Goal: Task Accomplishment & Management: Complete application form

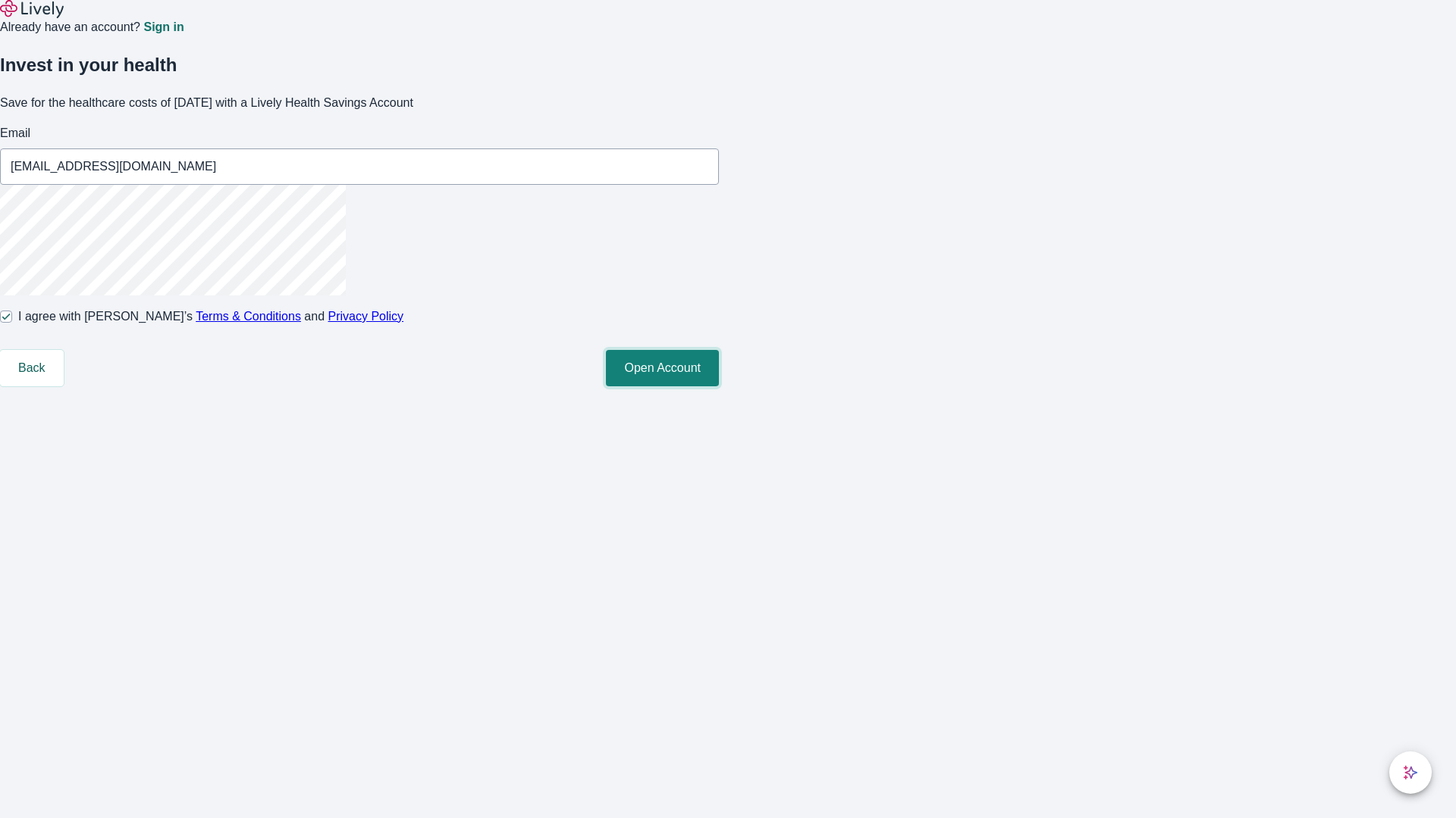
click at [719, 387] on button "Open Account" at bounding box center [662, 369] width 113 height 36
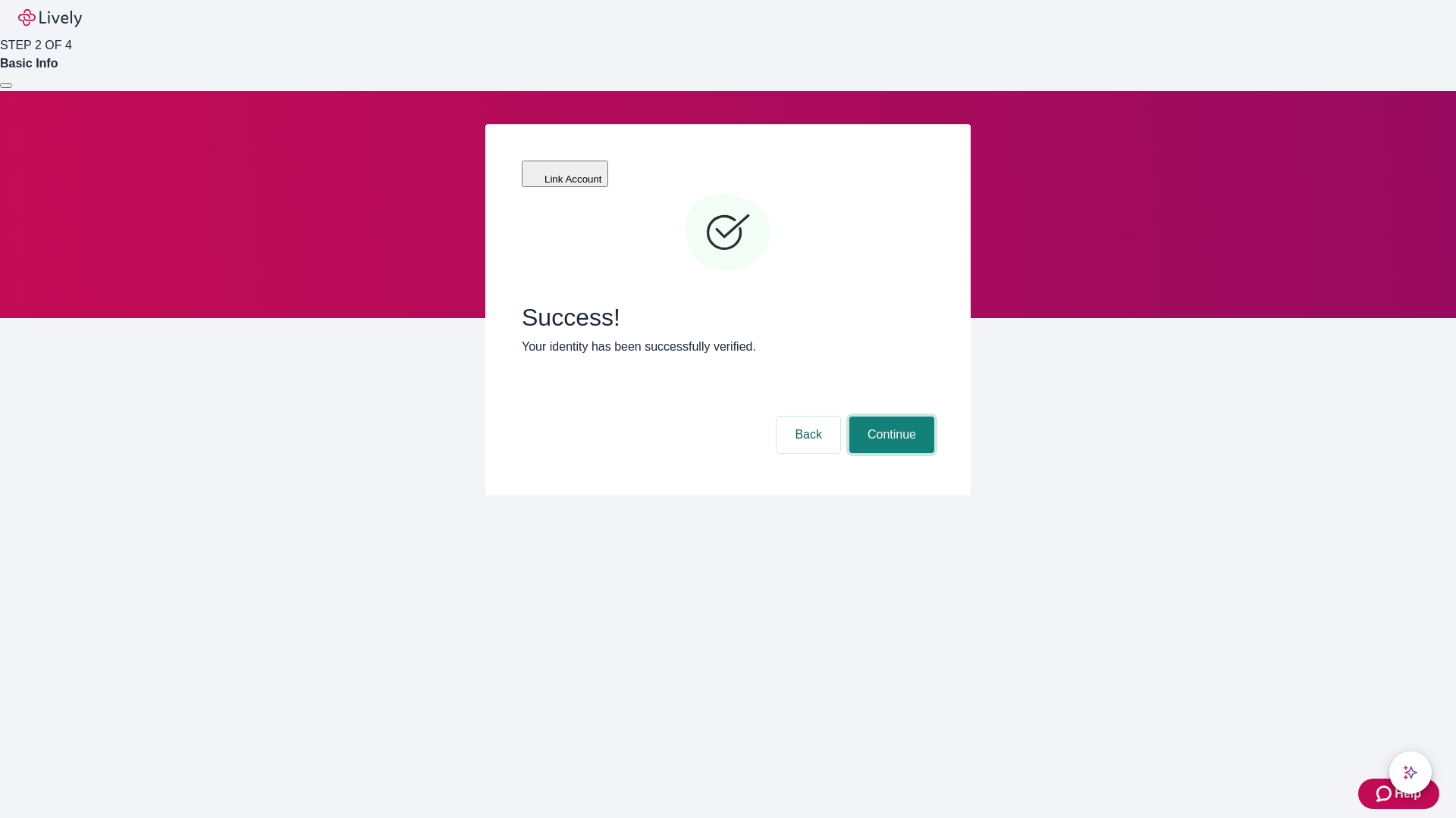
click at [889, 417] on button "Continue" at bounding box center [892, 435] width 85 height 36
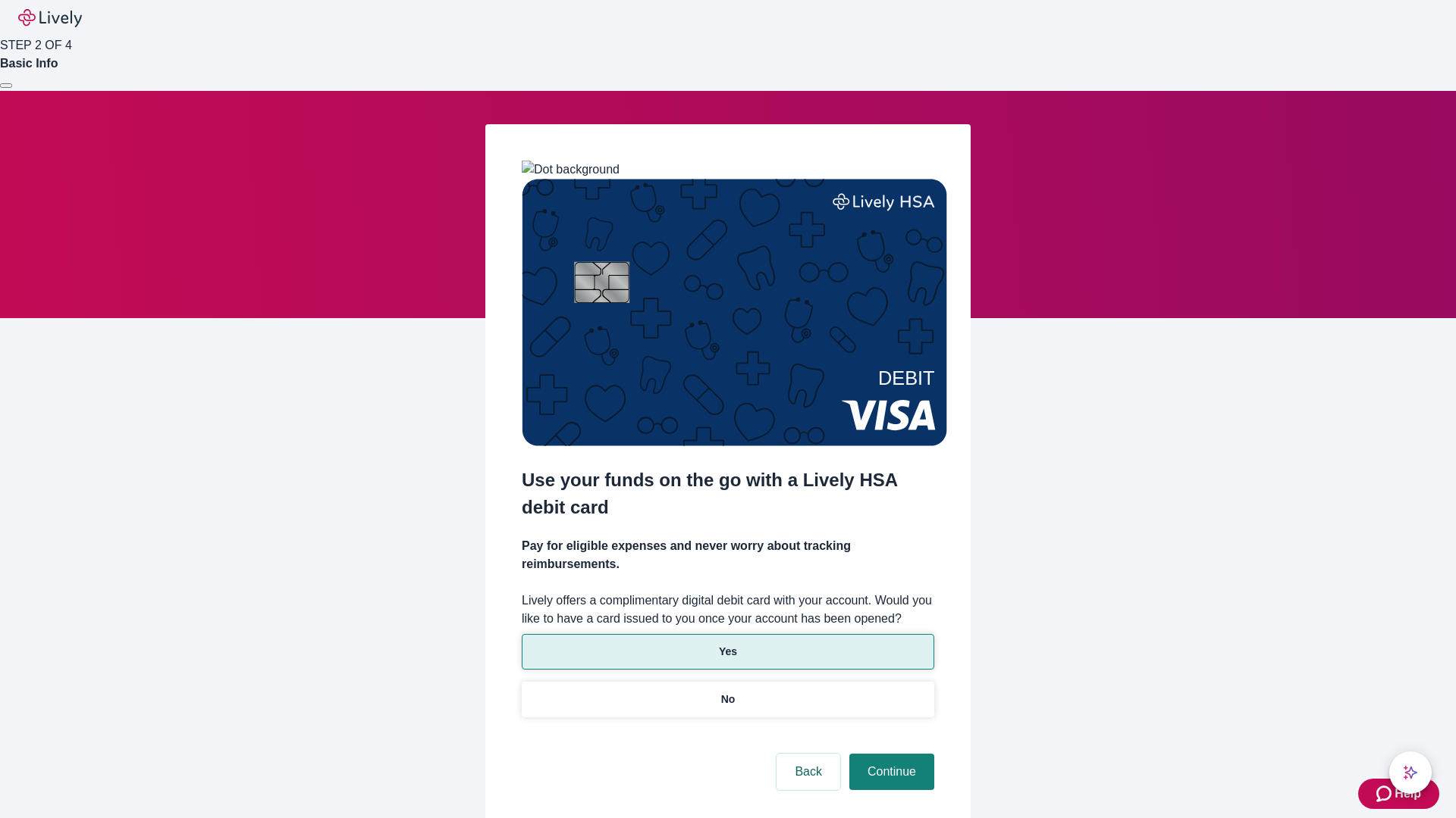
click at [727, 644] on p "Yes" at bounding box center [727, 652] width 18 height 15
click at [889, 754] on button "Continue" at bounding box center [892, 772] width 85 height 36
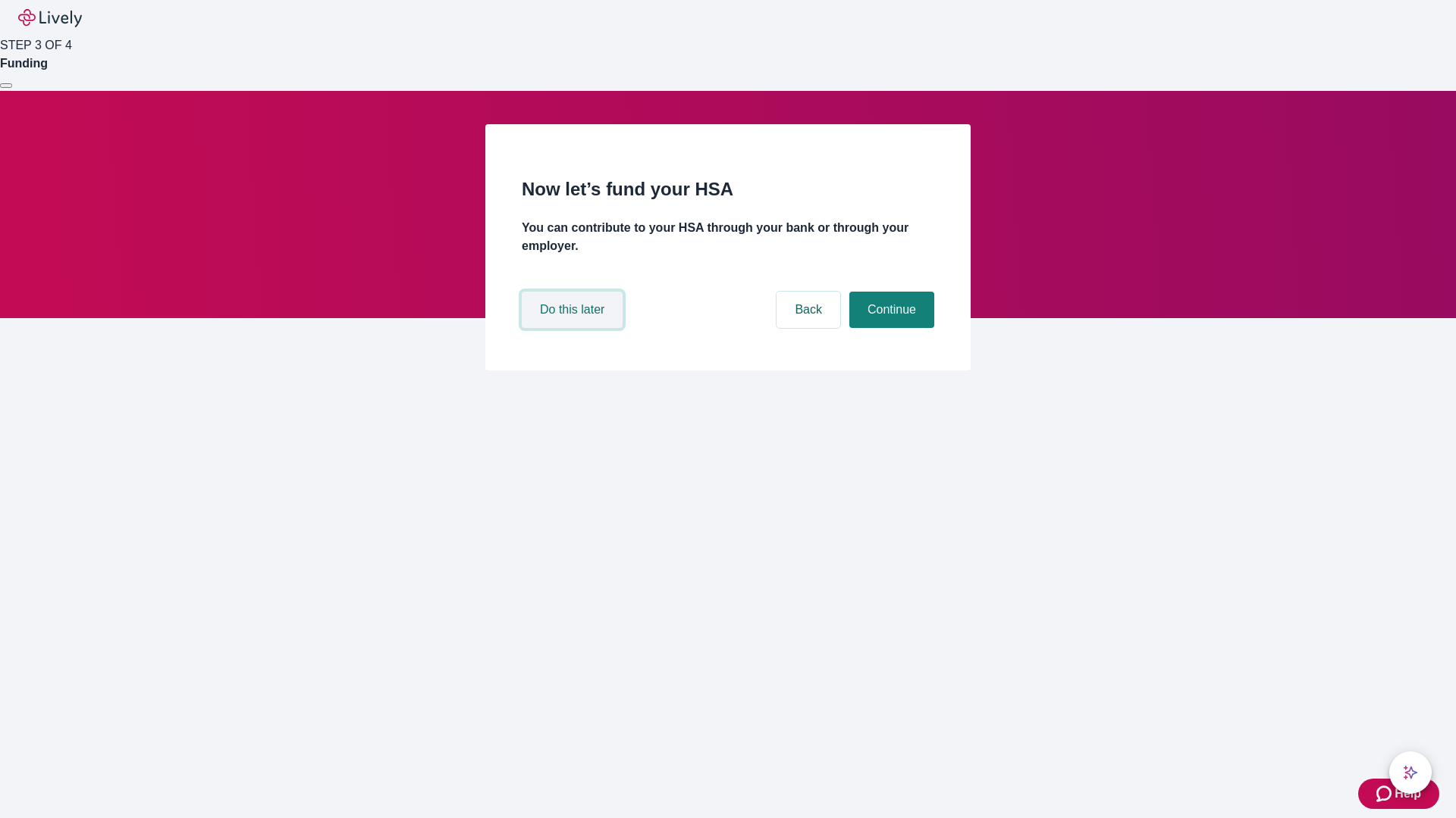
click at [574, 328] on button "Do this later" at bounding box center [571, 310] width 101 height 36
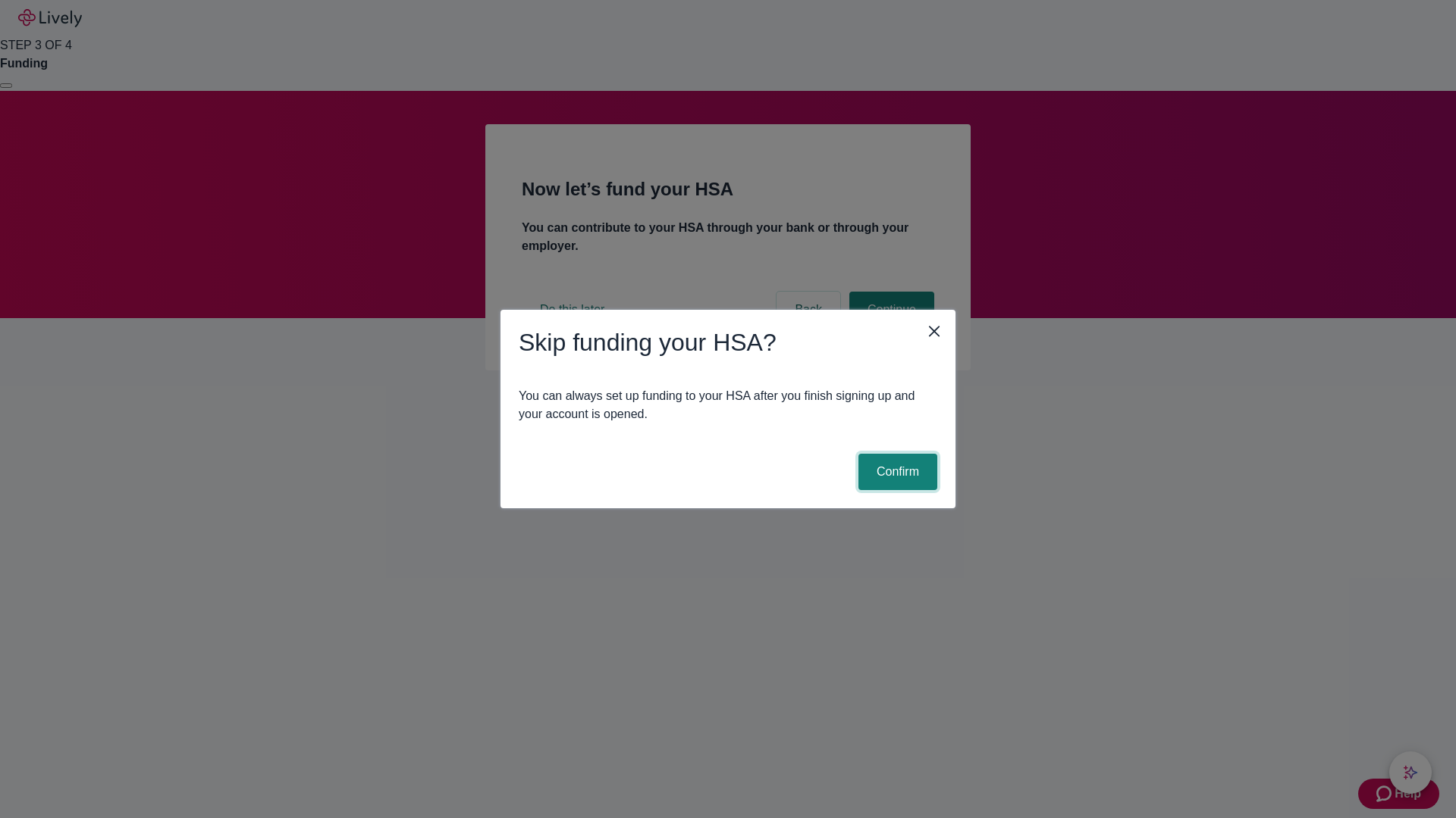
click at [895, 472] on button "Confirm" at bounding box center [898, 472] width 79 height 36
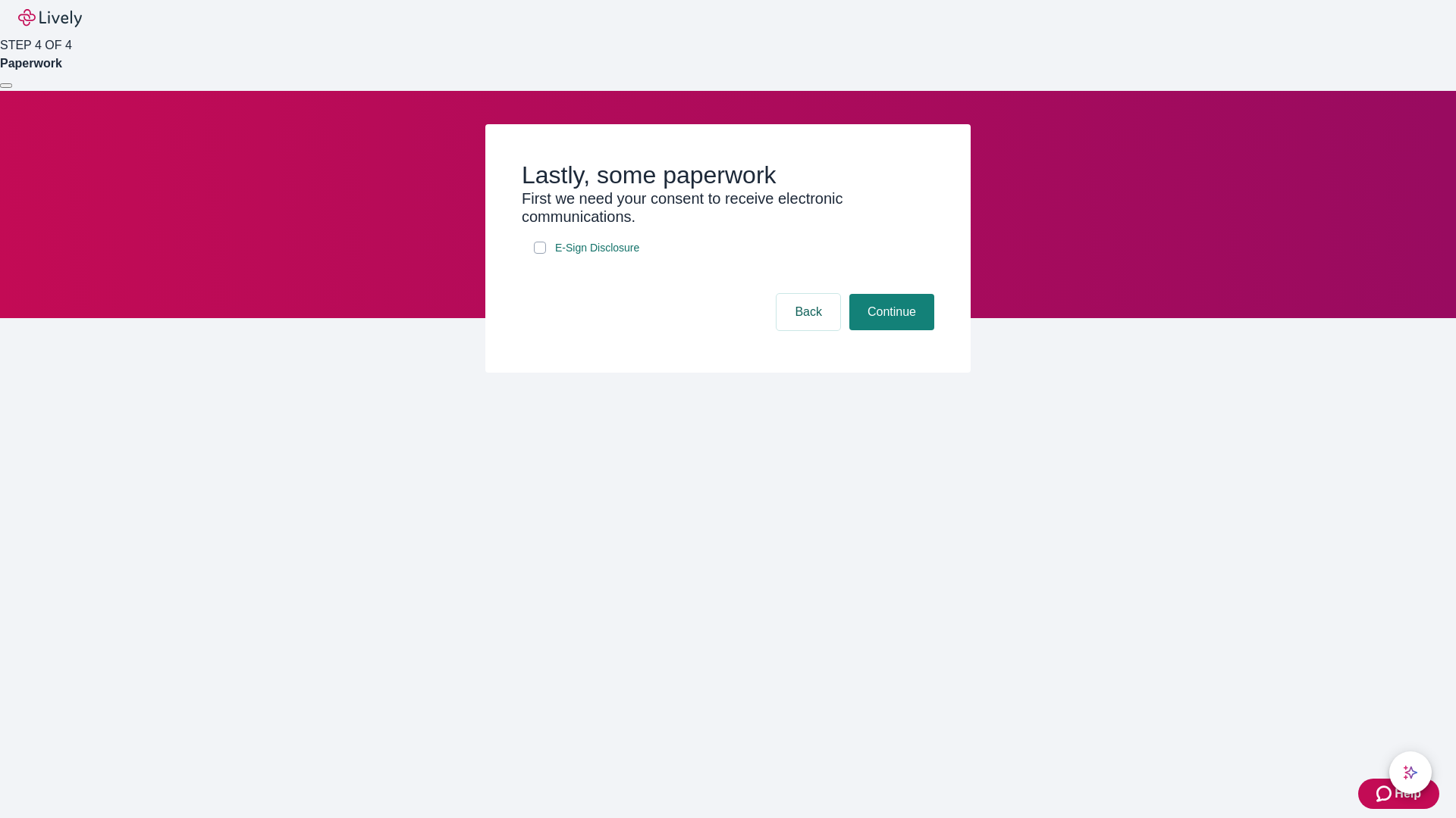
click at [540, 254] on input "E-Sign Disclosure" at bounding box center [539, 248] width 12 height 12
checkbox input "true"
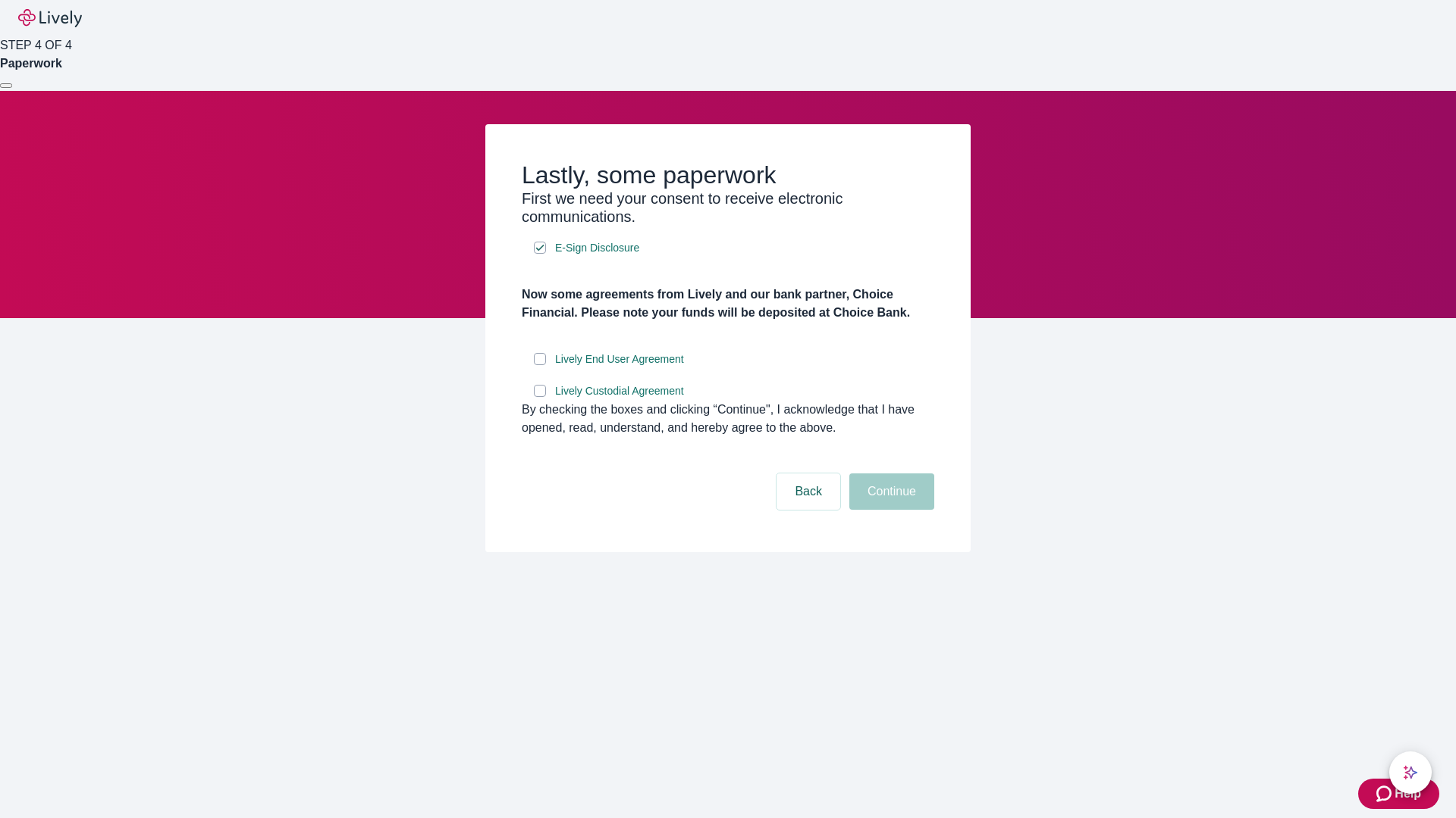
click at [540, 365] on input "Lively End User Agreement" at bounding box center [539, 359] width 12 height 12
checkbox input "true"
click at [540, 397] on input "Lively Custodial Agreement" at bounding box center [539, 391] width 12 height 12
checkbox input "true"
click at [889, 510] on button "Continue" at bounding box center [892, 492] width 85 height 36
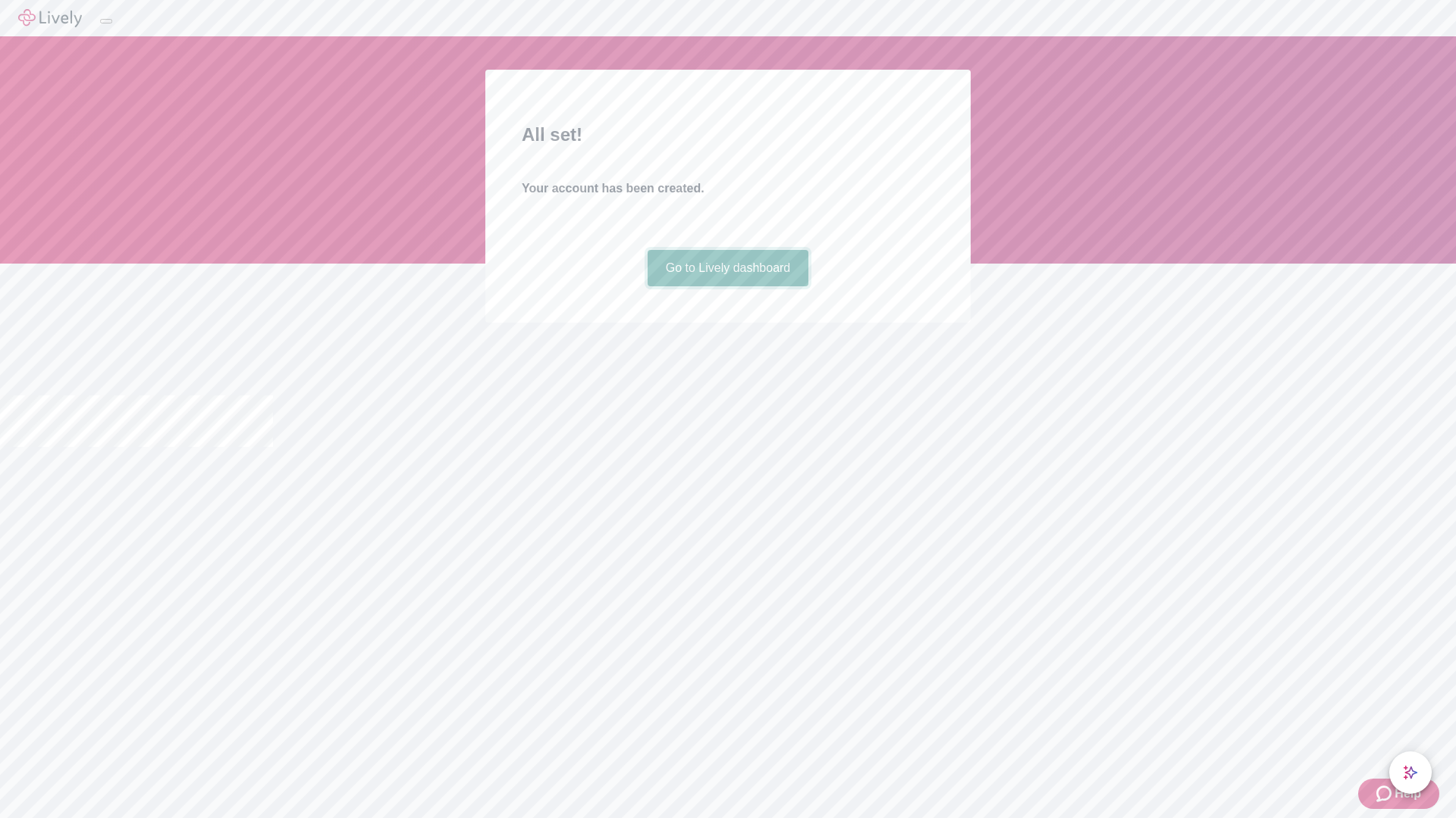
click at [727, 287] on link "Go to Lively dashboard" at bounding box center [727, 268] width 161 height 36
